Goal: Navigation & Orientation: Understand site structure

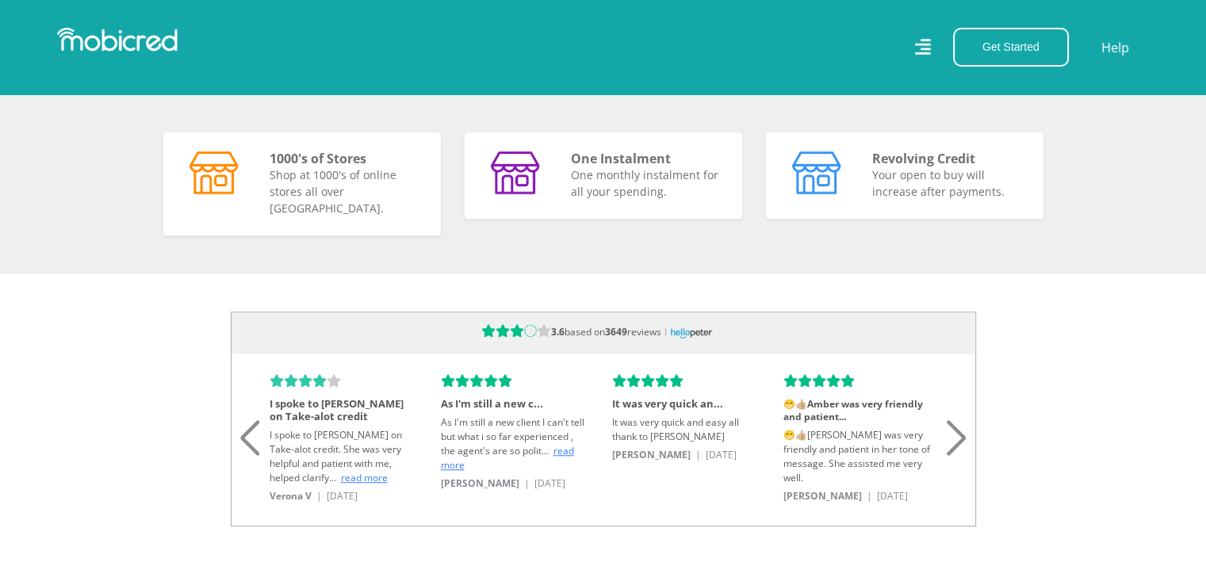
scroll to position [1506, 0]
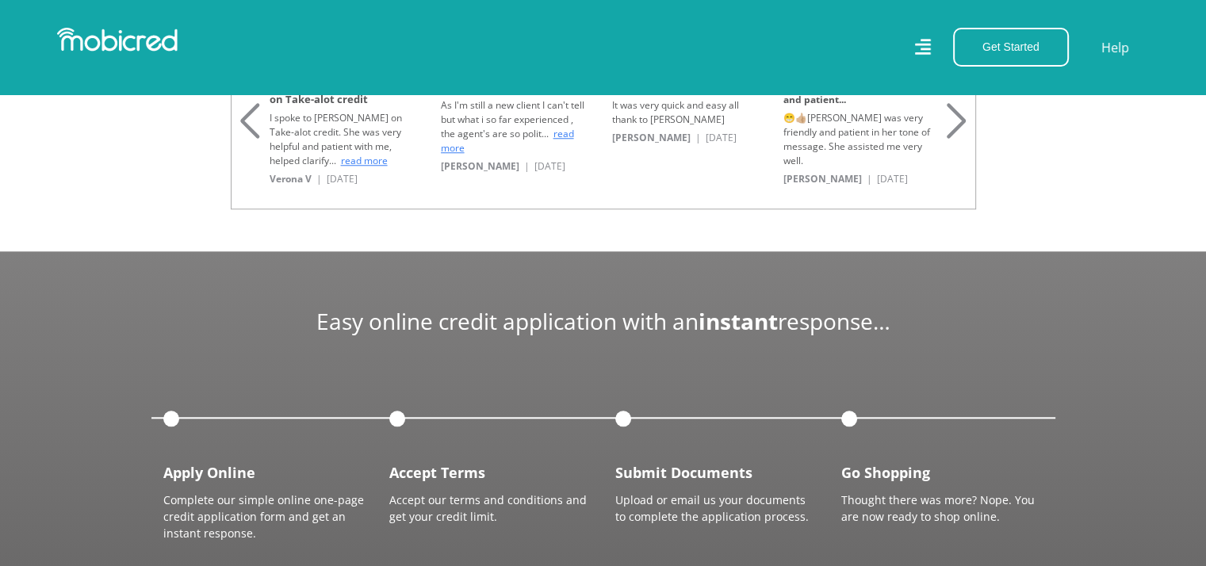
click at [961, 116] on div "Next slide" at bounding box center [956, 101] width 21 height 35
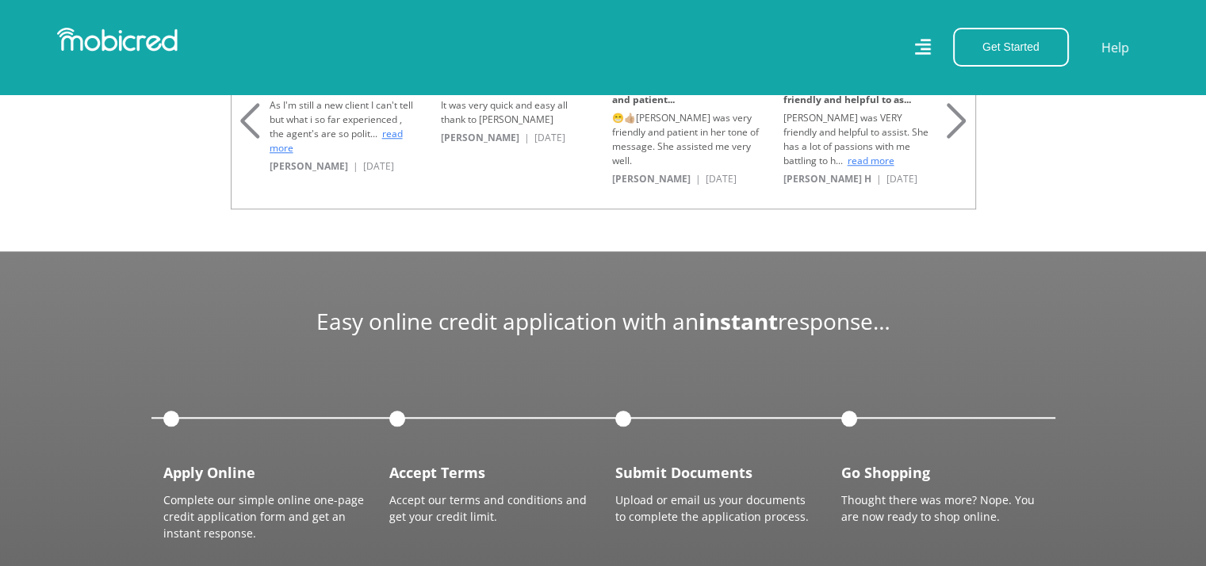
click at [961, 116] on div "Next slide" at bounding box center [956, 101] width 21 height 35
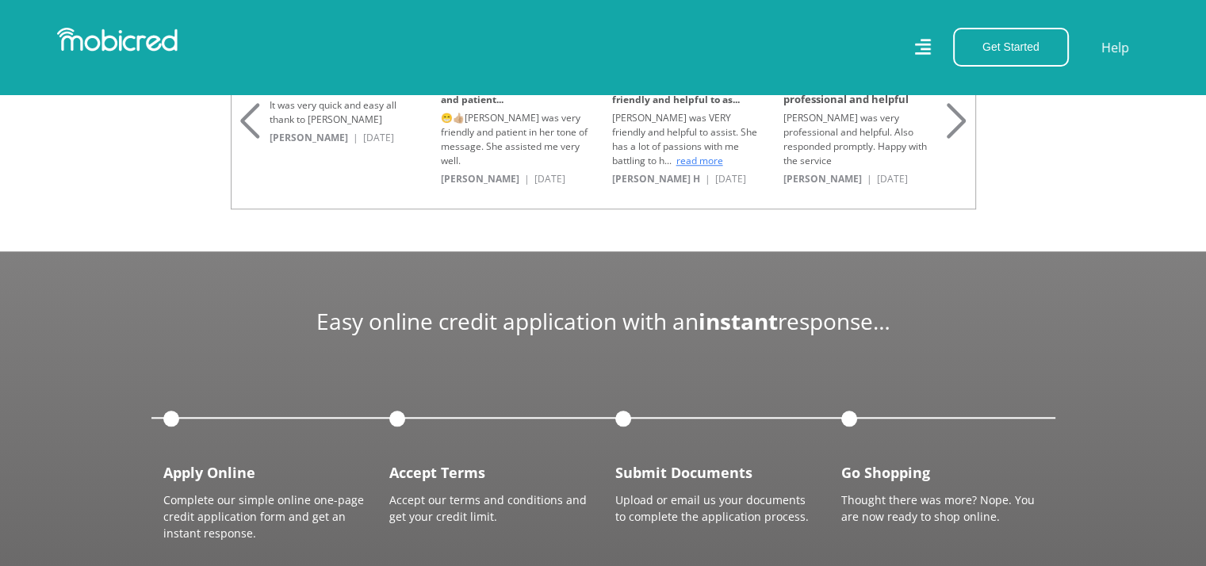
scroll to position [0, 2936]
click at [961, 116] on div "Next slide" at bounding box center [956, 101] width 21 height 35
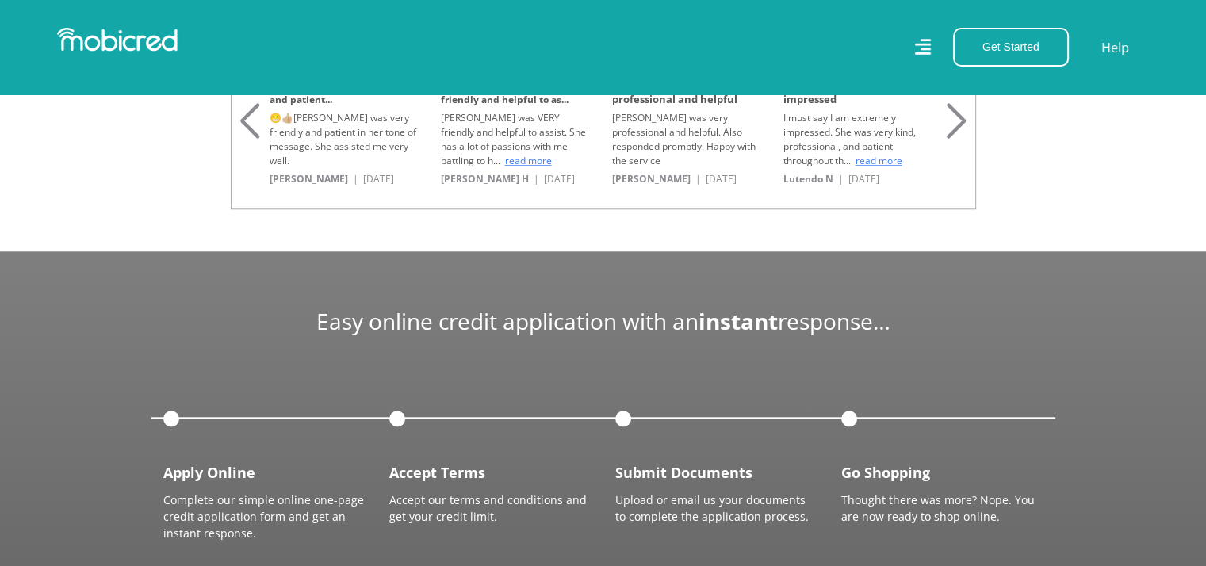
click at [961, 116] on div "Next slide" at bounding box center [956, 101] width 21 height 35
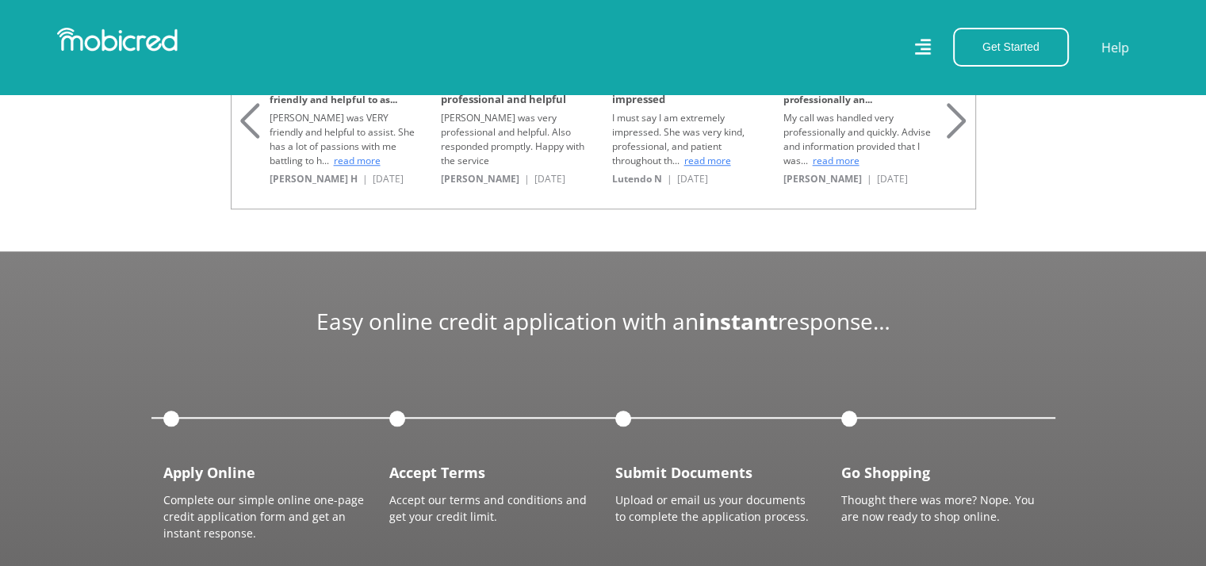
scroll to position [0, 3614]
click at [961, 116] on div "Next slide" at bounding box center [956, 101] width 21 height 35
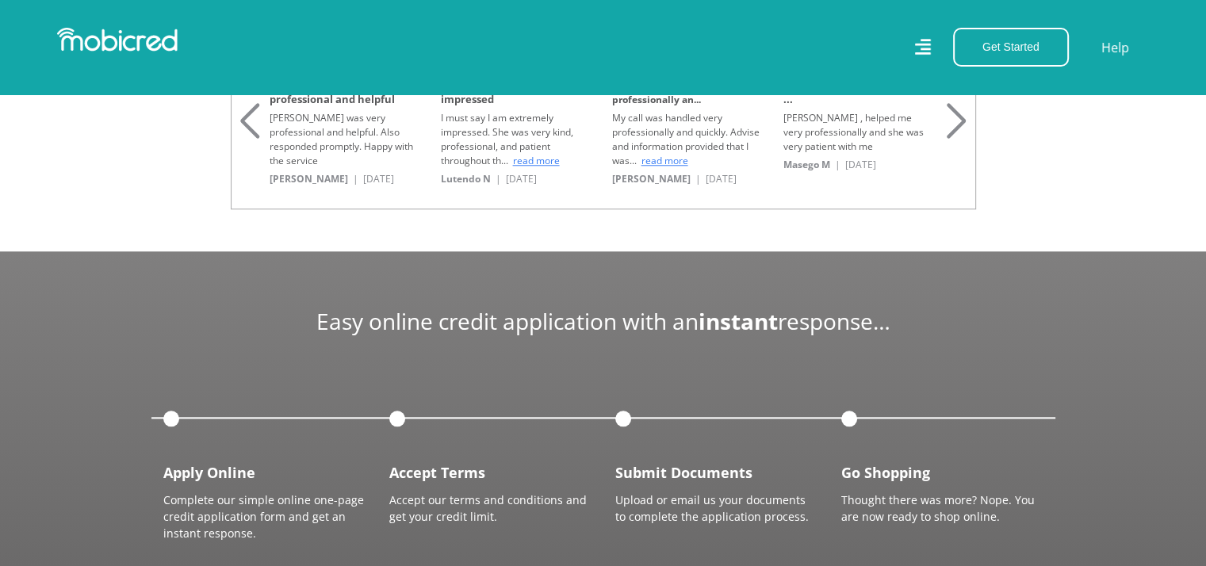
click at [961, 116] on div "Next slide" at bounding box center [956, 101] width 21 height 35
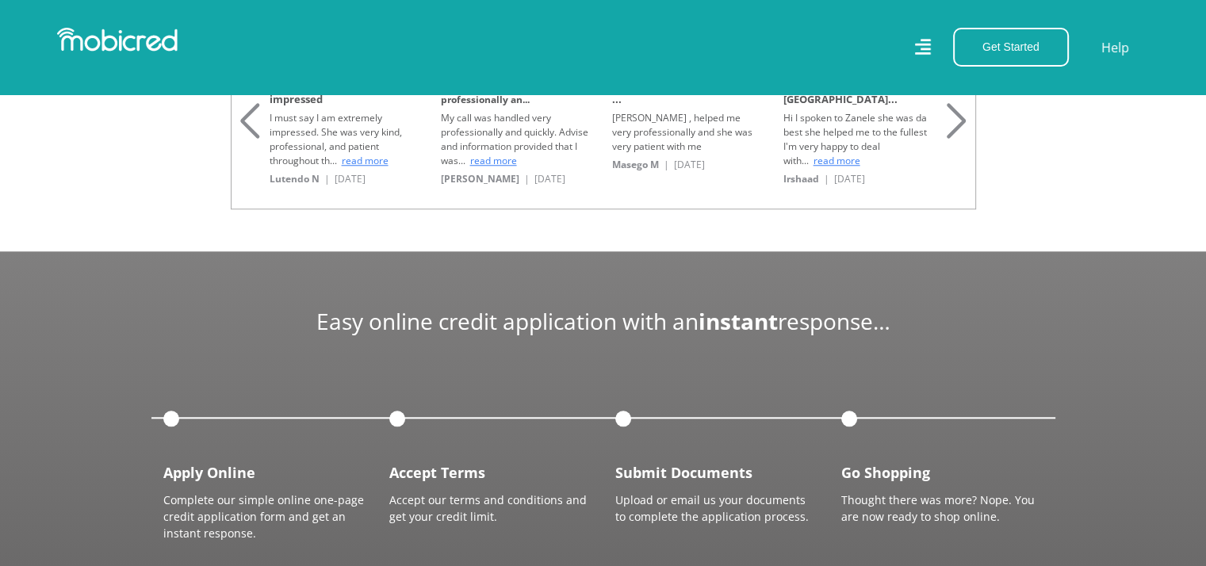
click at [961, 116] on div "Next slide" at bounding box center [956, 101] width 21 height 35
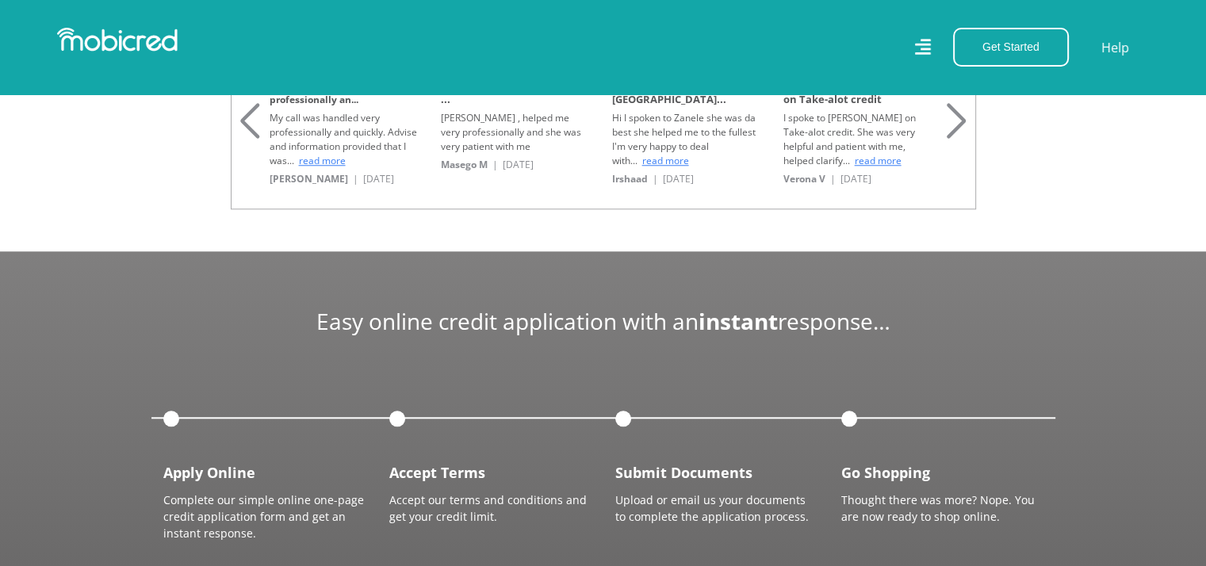
click at [961, 116] on div "Next slide" at bounding box center [956, 101] width 21 height 35
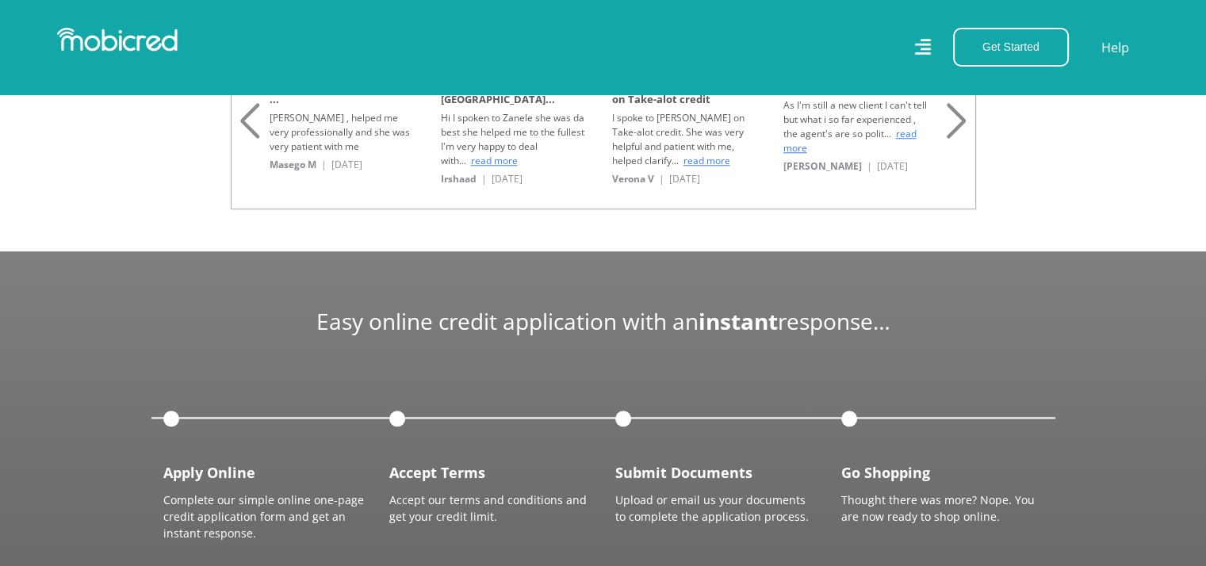
click at [961, 116] on div "Next slide" at bounding box center [956, 101] width 21 height 35
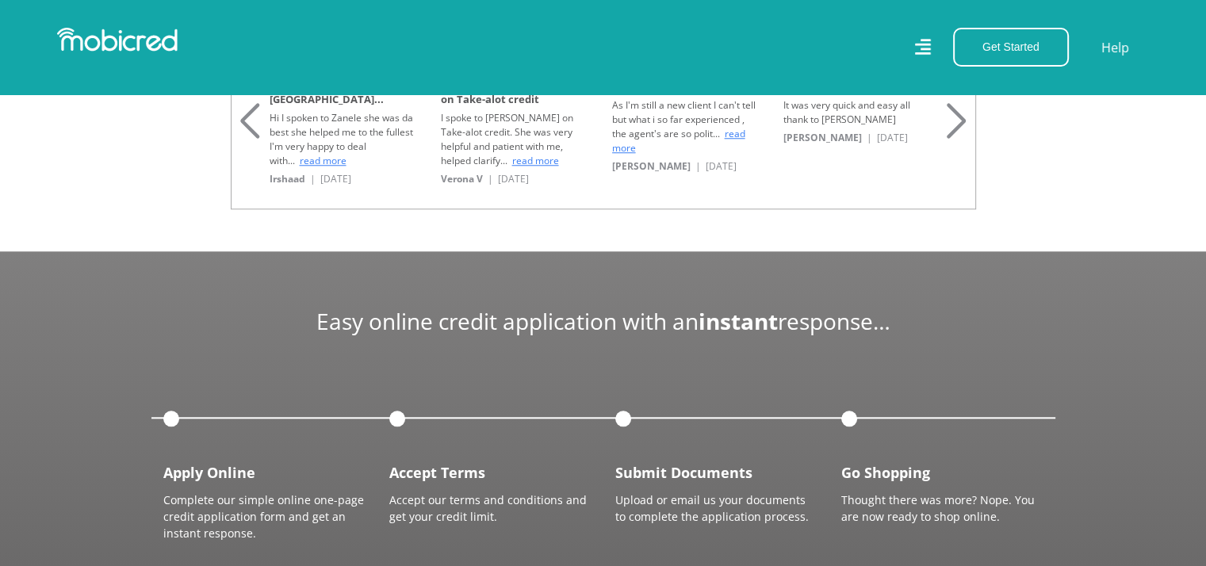
click at [961, 116] on div "Next slide" at bounding box center [956, 101] width 21 height 35
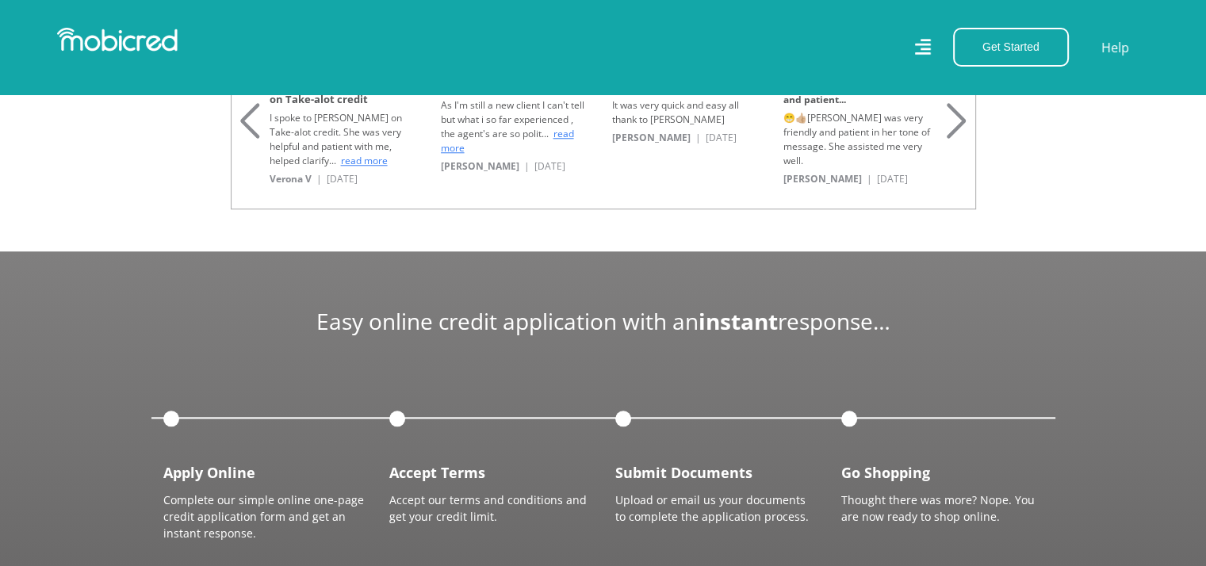
scroll to position [0, 2]
click at [961, 116] on div "Next slide" at bounding box center [956, 101] width 21 height 35
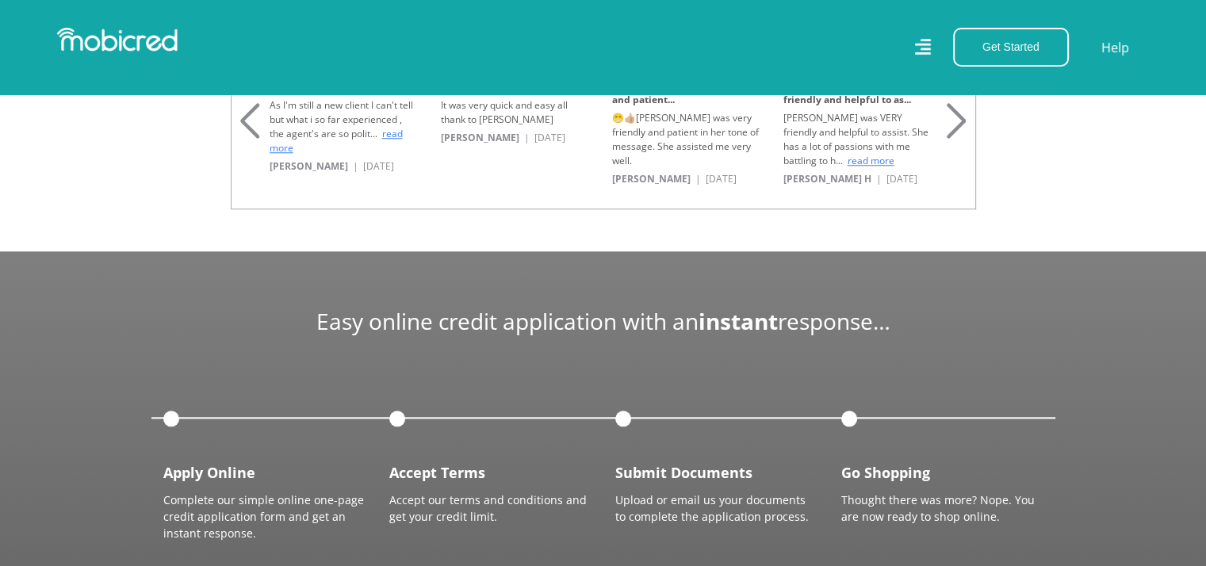
click at [961, 116] on div "Next slide" at bounding box center [956, 101] width 21 height 35
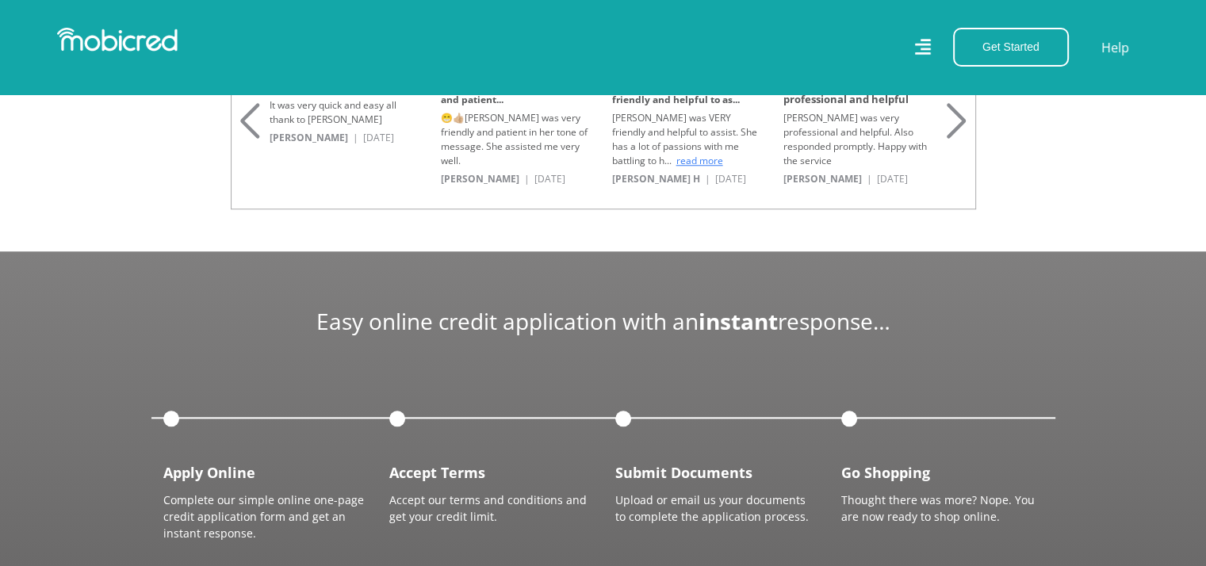
click at [961, 116] on div "Next slide" at bounding box center [956, 101] width 21 height 35
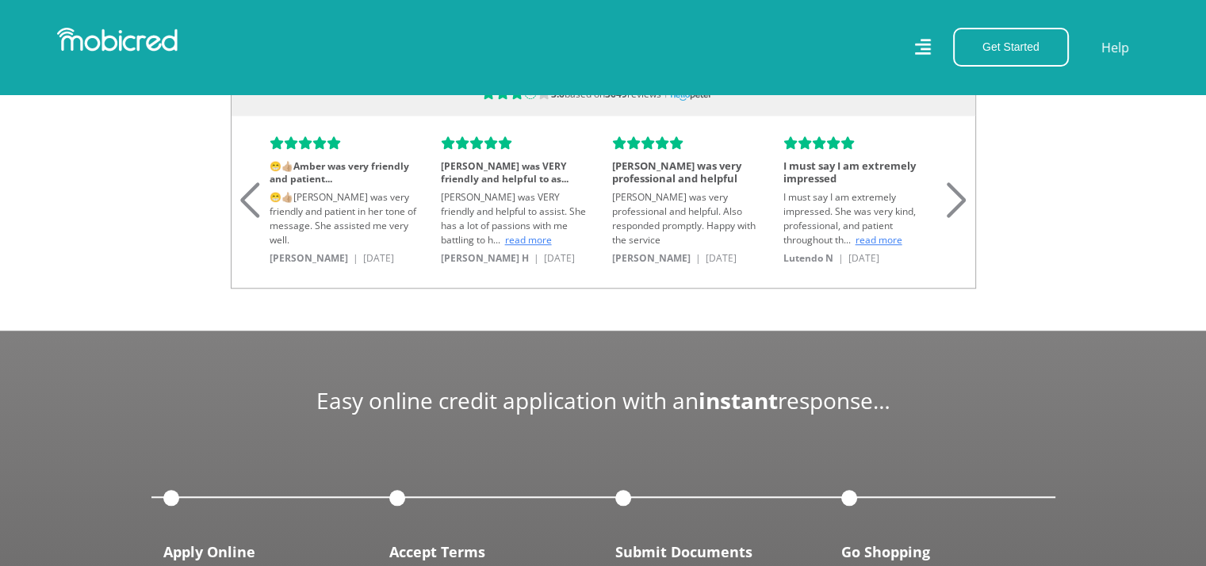
scroll to position [0, 2711]
click at [957, 189] on div "Next slide" at bounding box center [956, 180] width 21 height 35
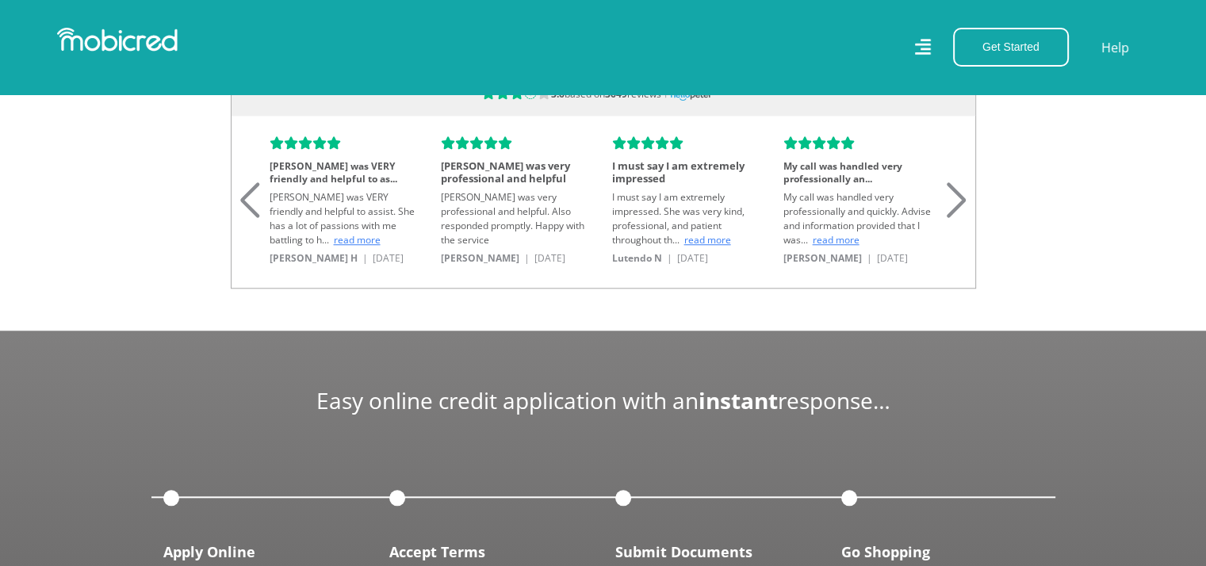
click at [957, 189] on div "Next slide" at bounding box center [956, 180] width 21 height 35
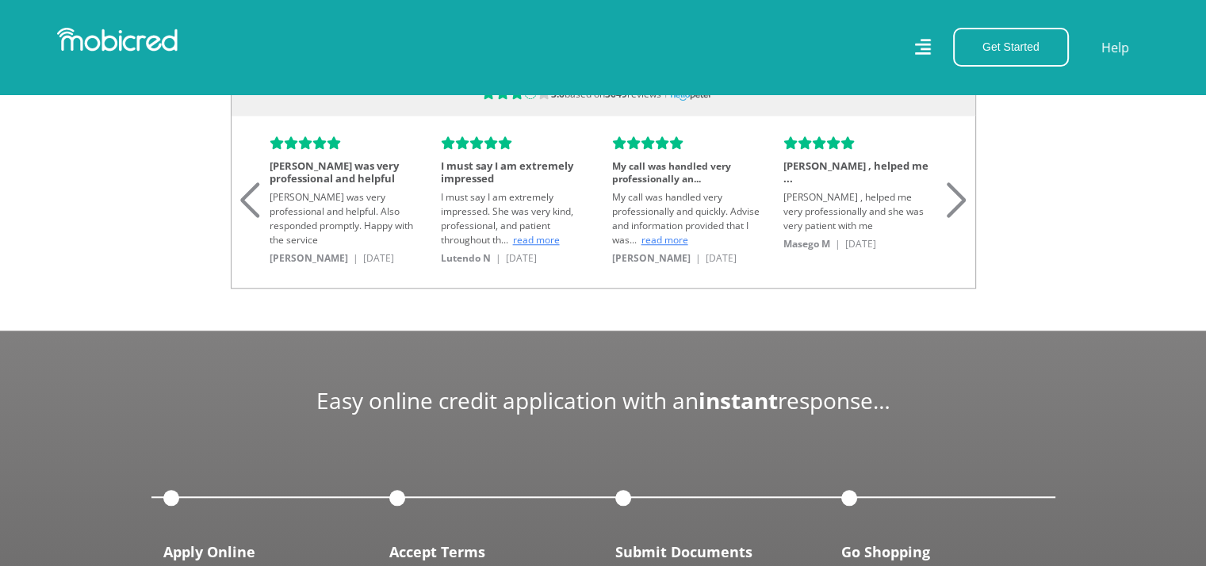
click at [957, 189] on div "Next slide" at bounding box center [956, 180] width 21 height 35
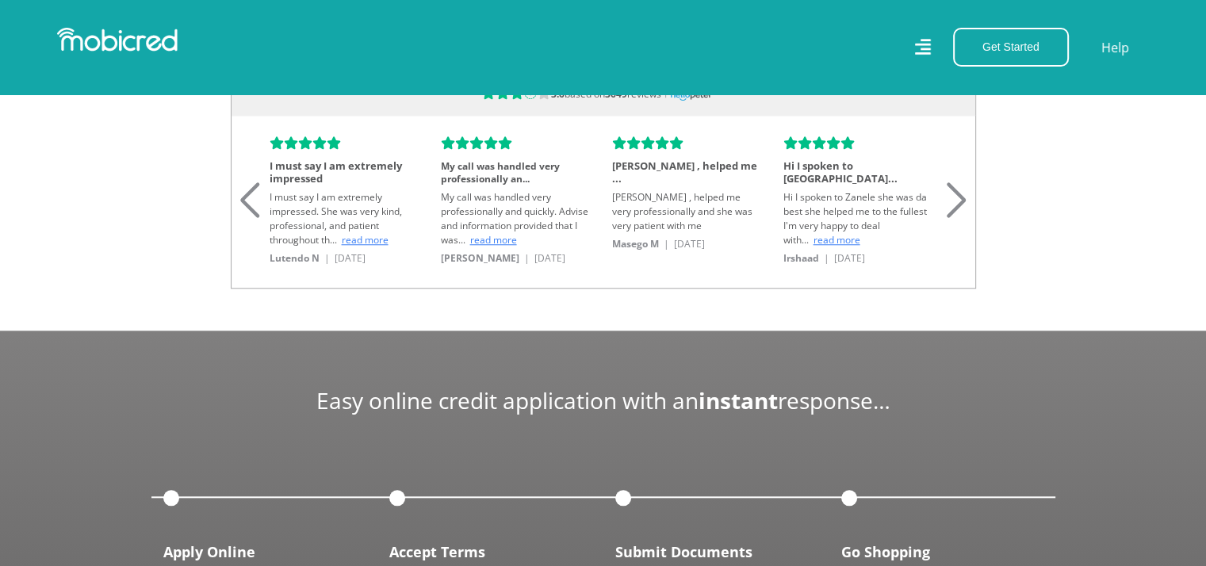
click at [957, 189] on div "Next slide" at bounding box center [956, 180] width 21 height 35
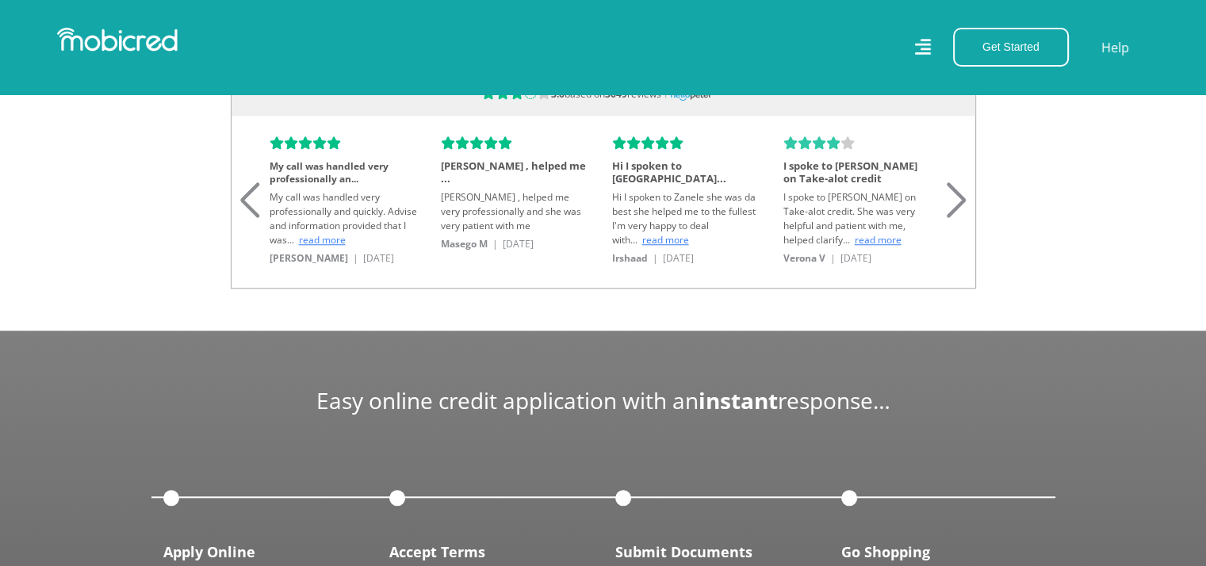
click at [957, 189] on div "Next slide" at bounding box center [956, 180] width 21 height 35
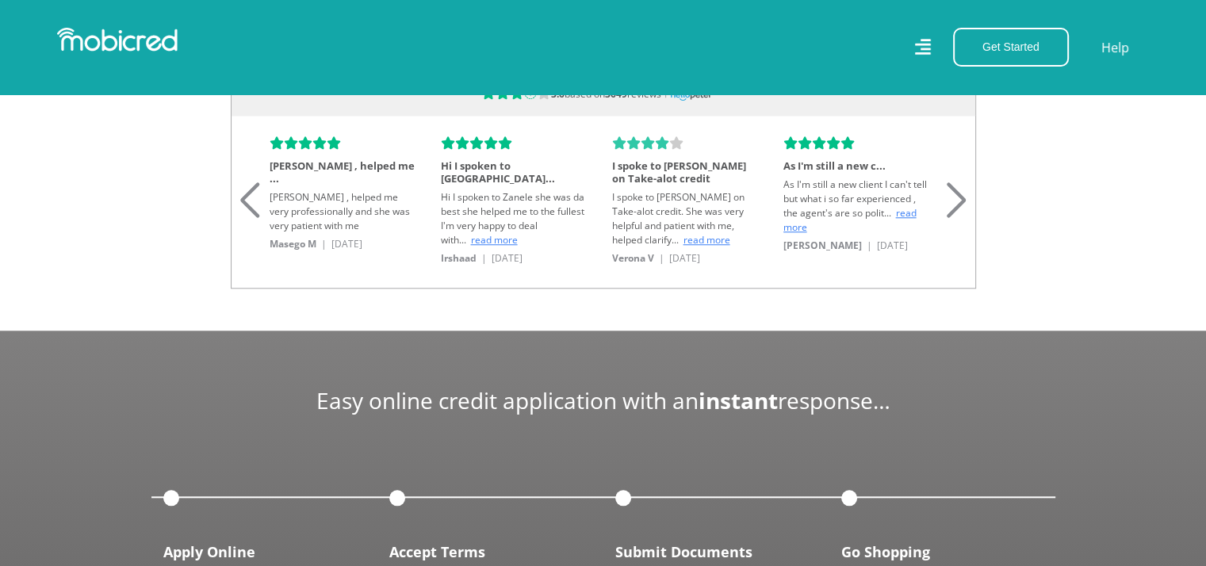
scroll to position [0, 3614]
click at [957, 189] on div "Next slide" at bounding box center [956, 180] width 21 height 35
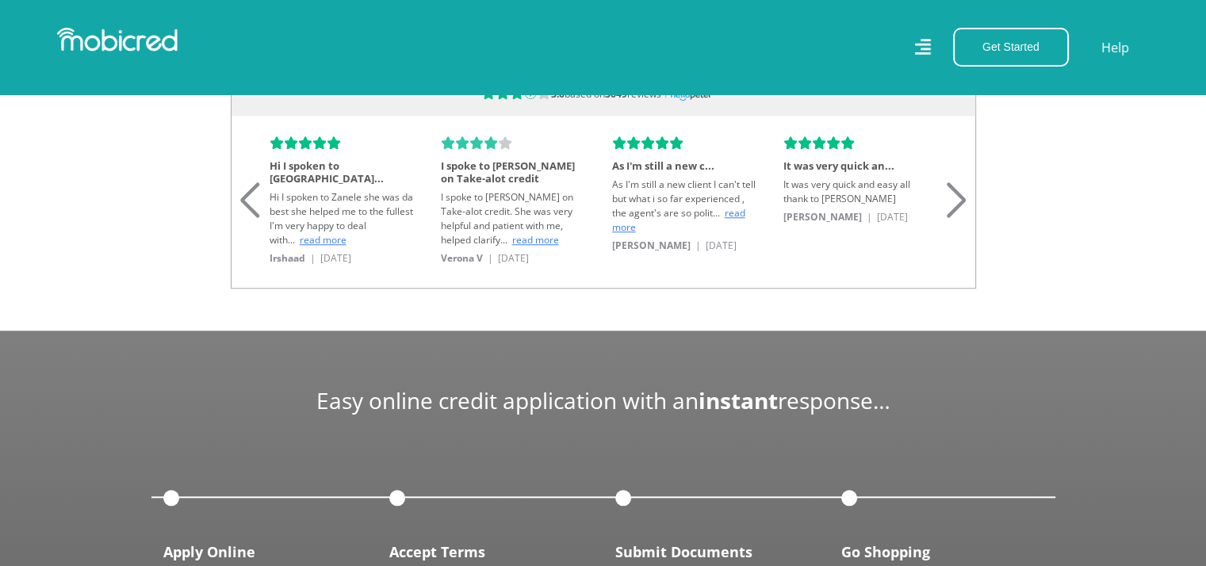
click at [957, 189] on div "Next slide" at bounding box center [956, 180] width 21 height 35
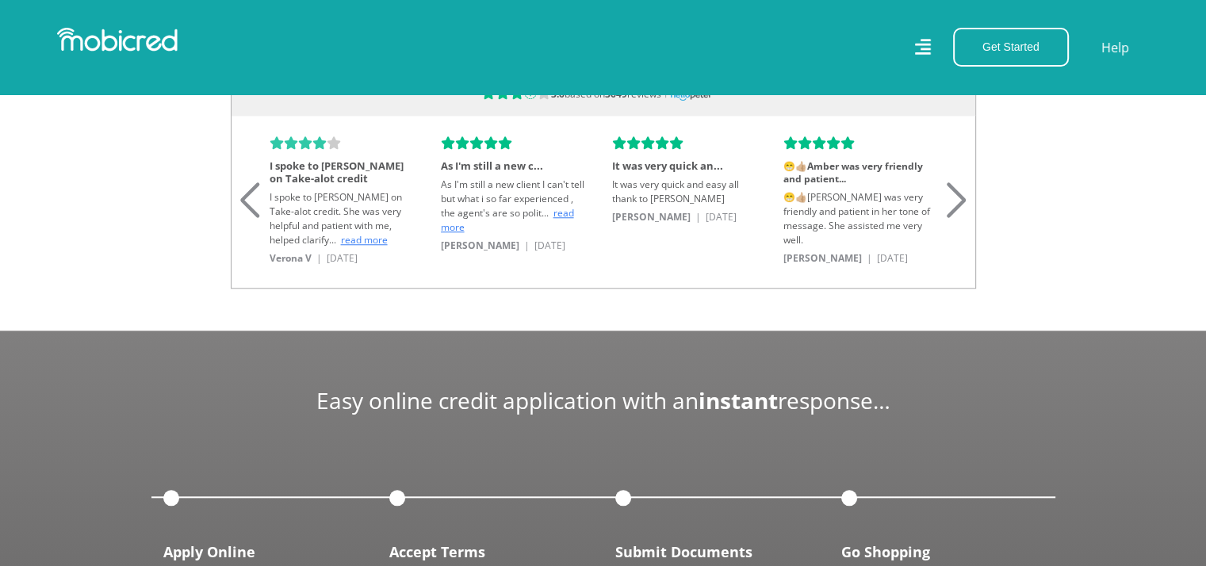
click at [957, 189] on div "Next slide" at bounding box center [956, 180] width 21 height 35
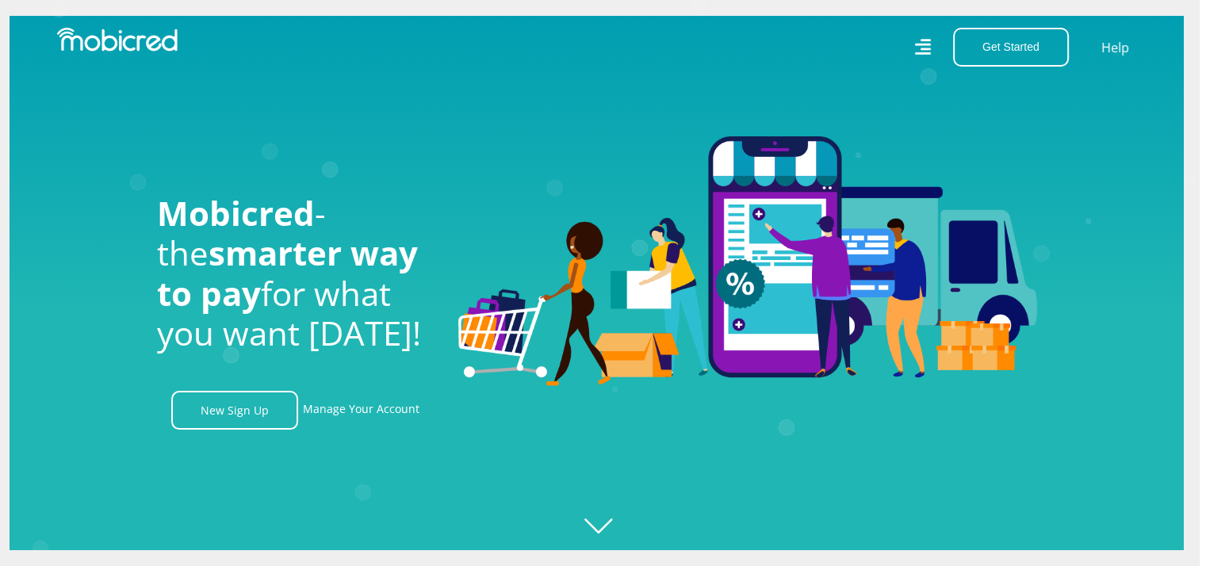
scroll to position [0, 1807]
